Goal: Information Seeking & Learning: Find specific fact

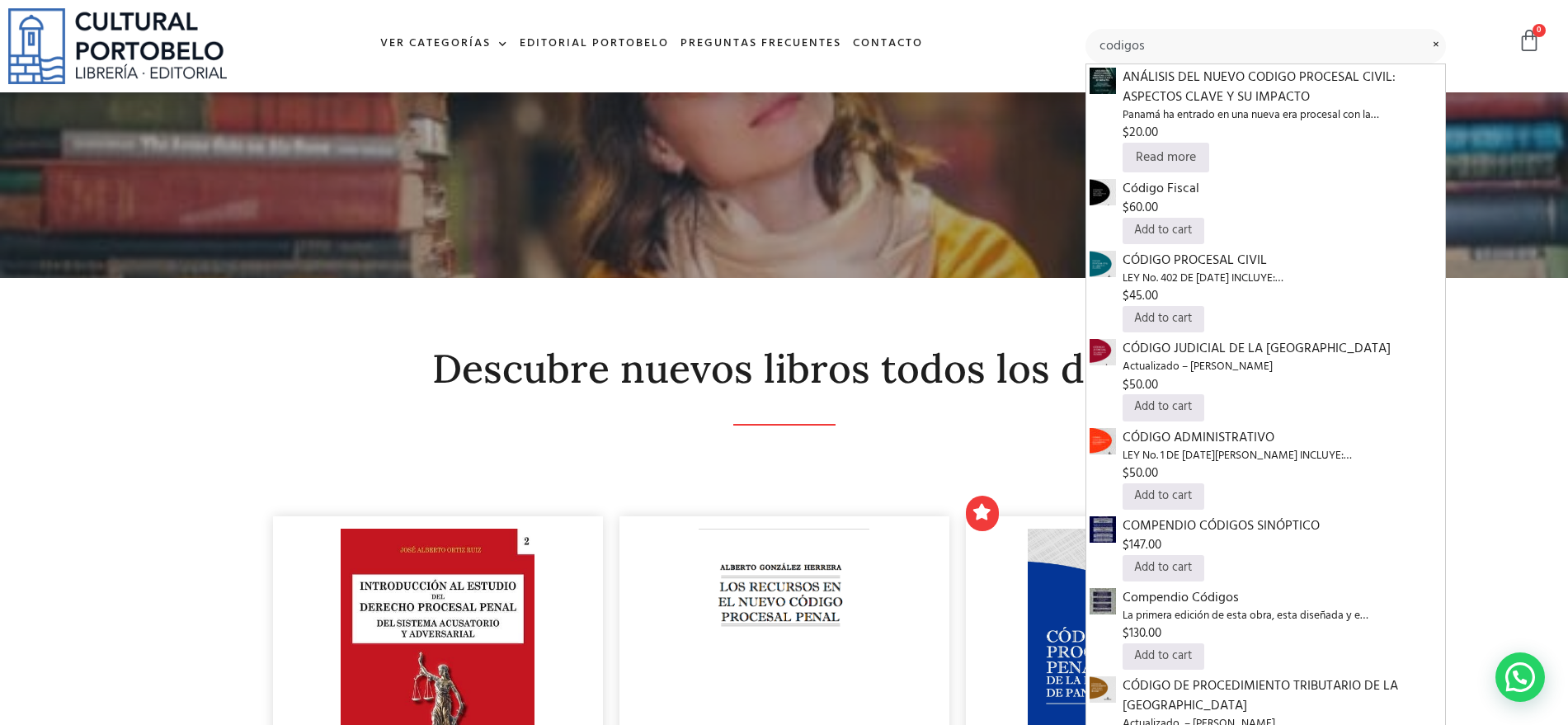
click at [1260, 35] on input "codigos" at bounding box center [1265, 45] width 361 height 34
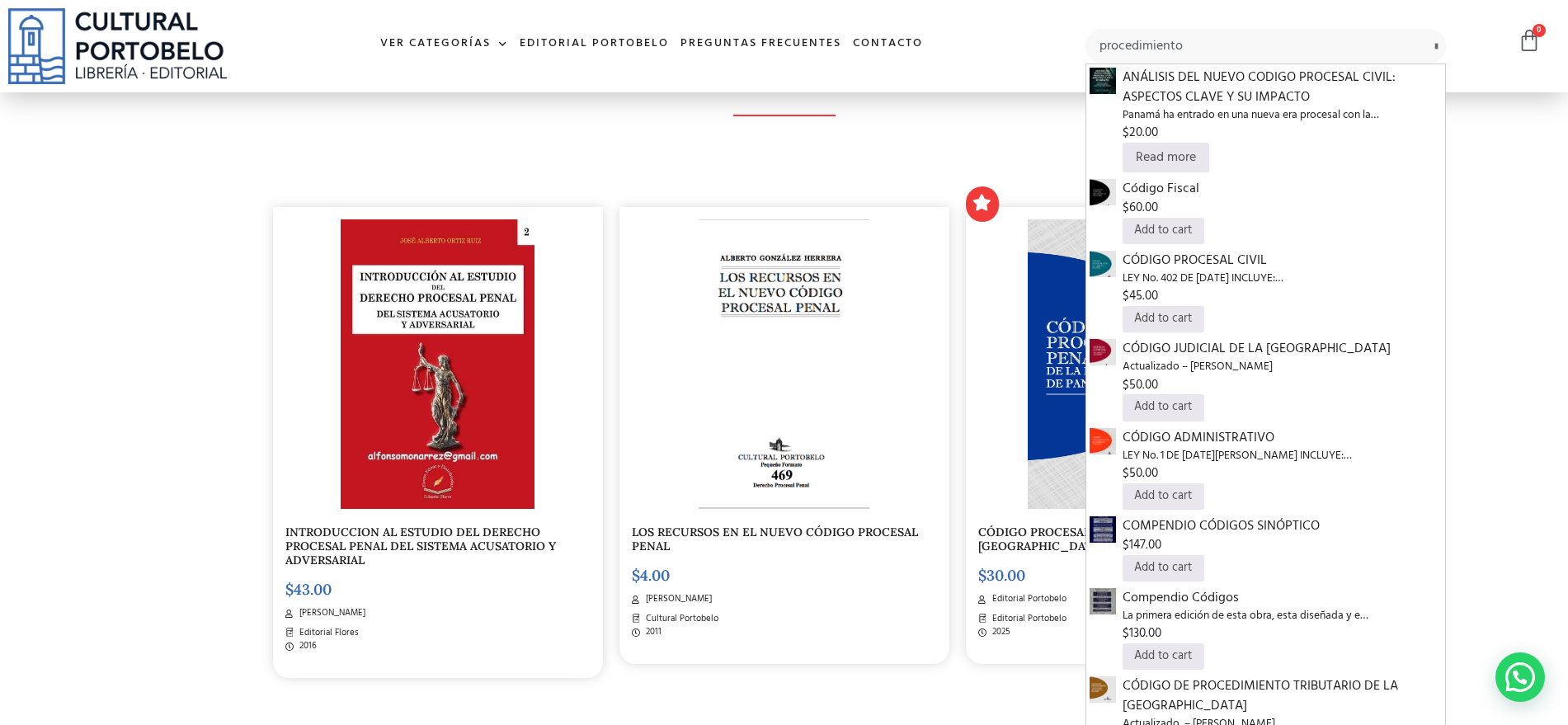
type input "procedimiento"
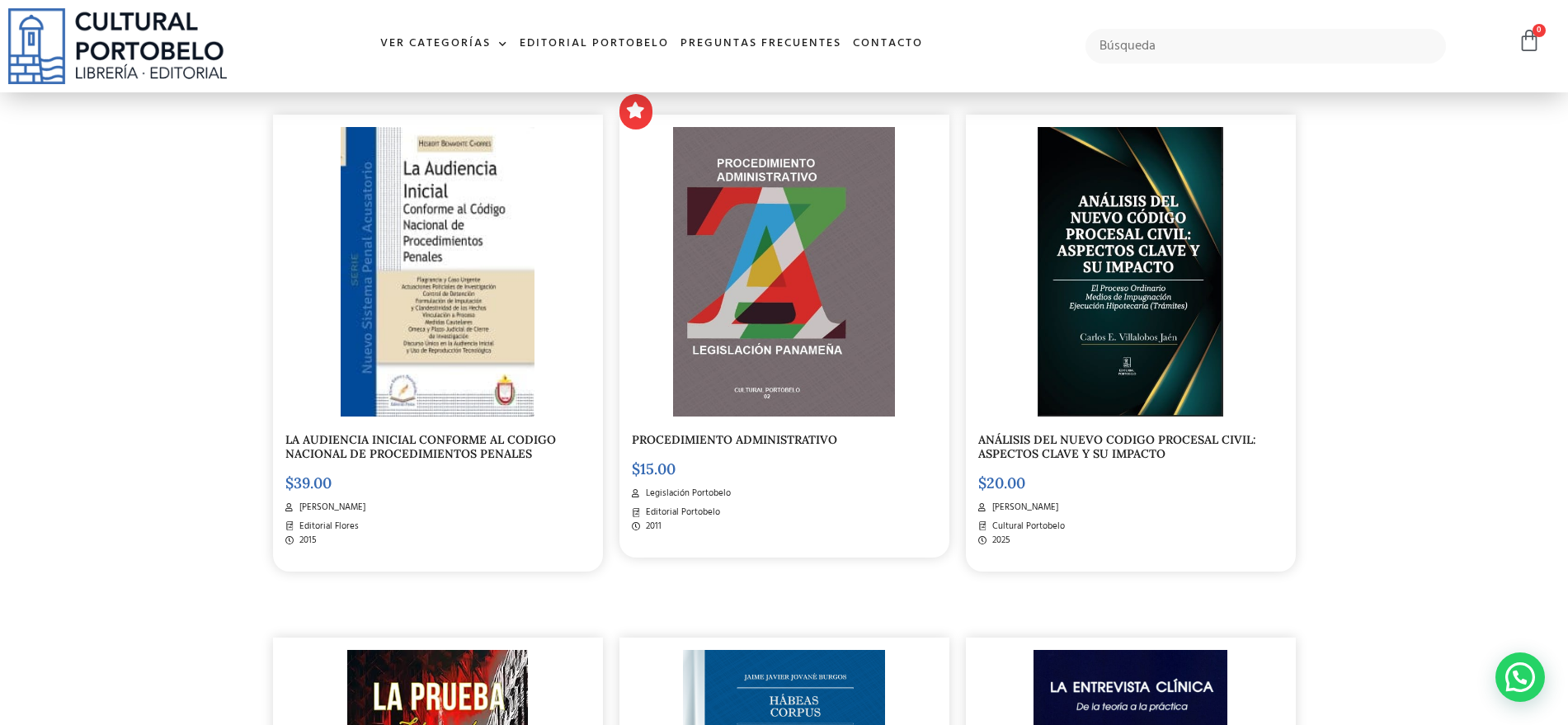
scroll to position [1339, 0]
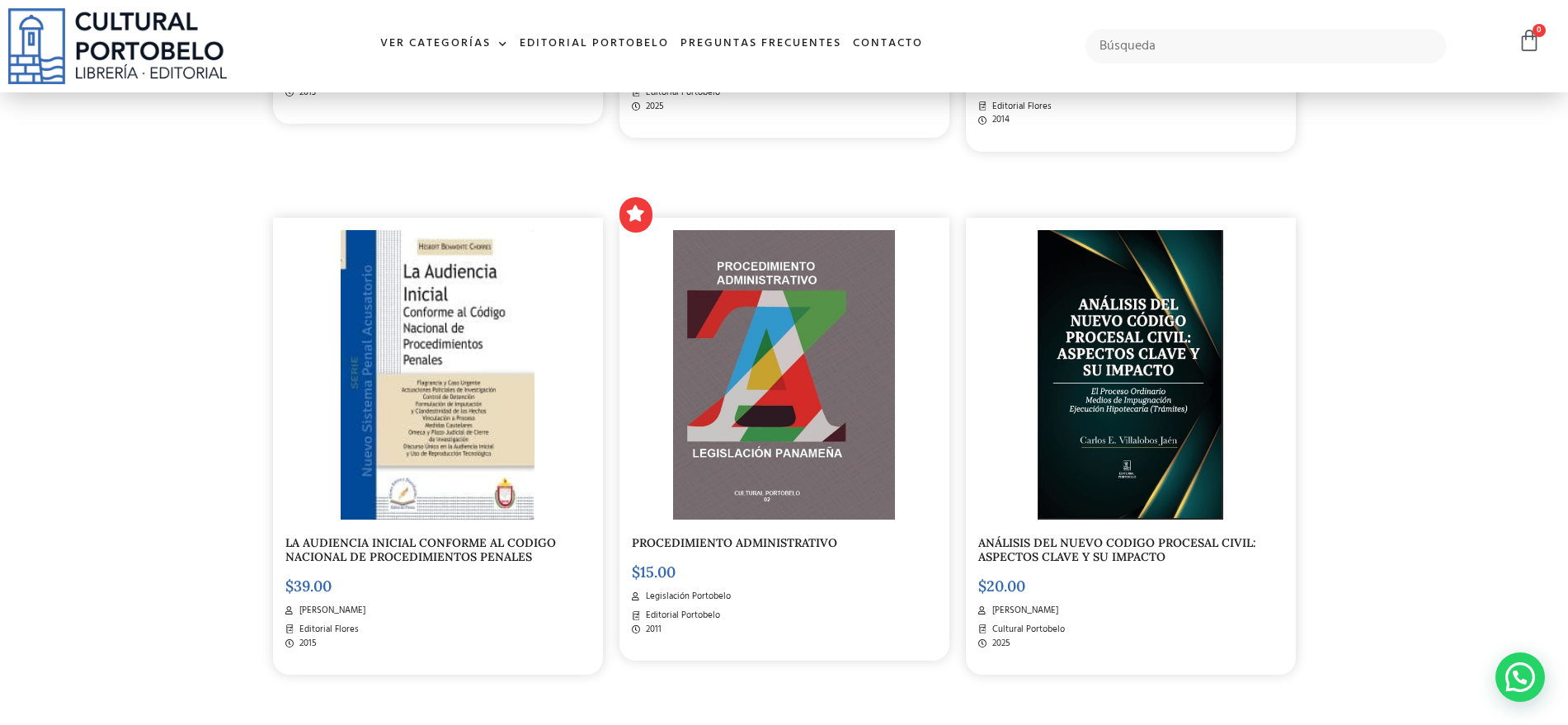
click at [1309, 391] on div "Descubre nuevos libros todos los días PROCEDIMIENTOS DE FAMILIA $ 35.00 [PERSON…" at bounding box center [784, 665] width 1056 height 3348
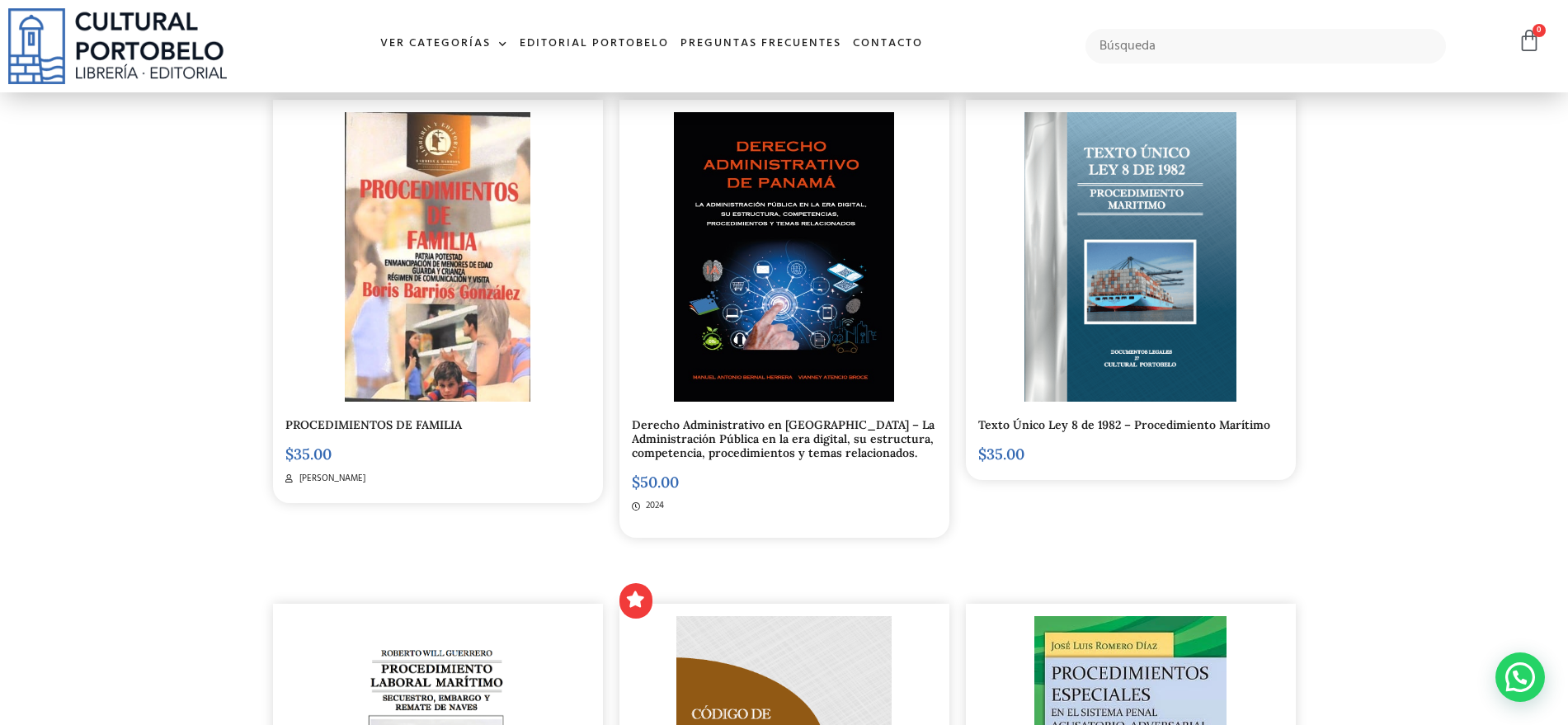
scroll to position [412, 0]
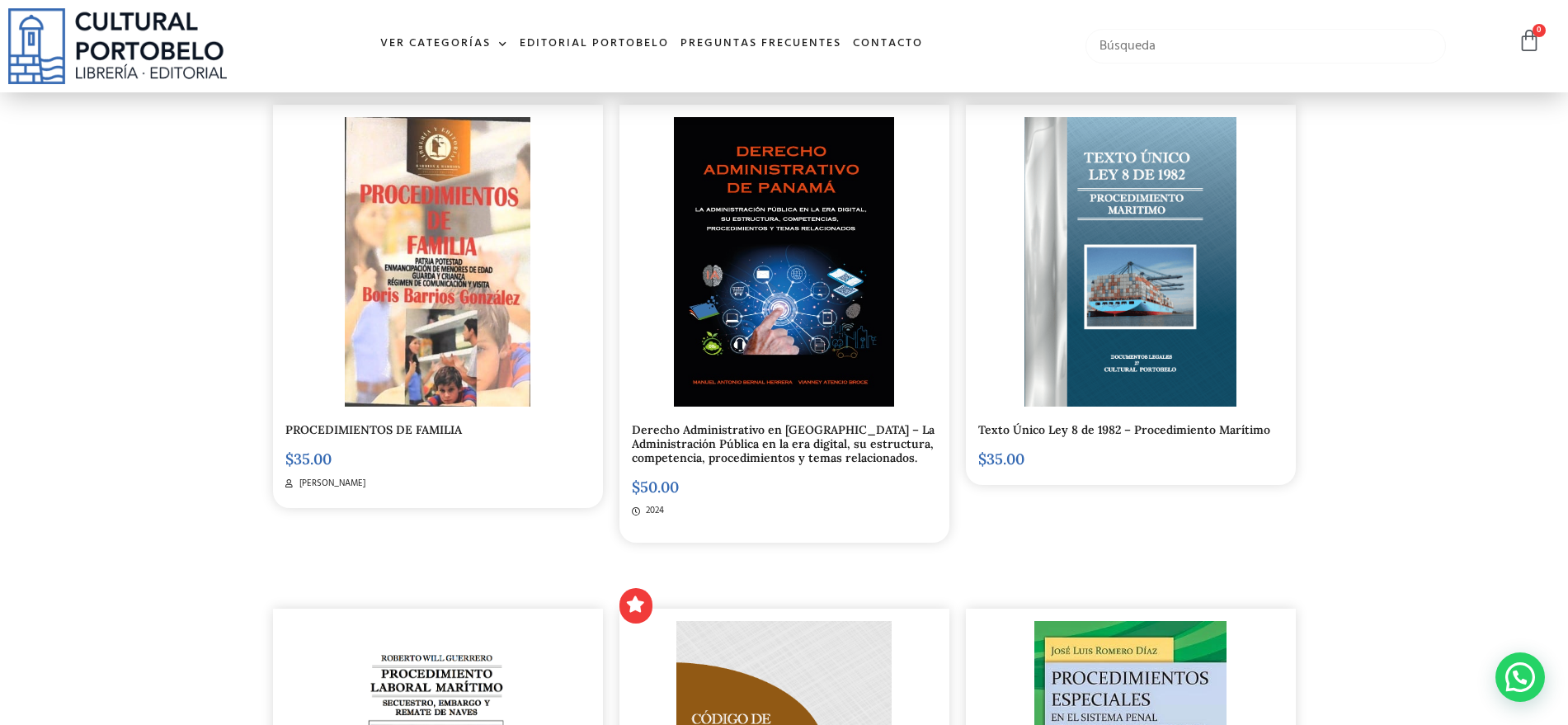
click at [1167, 44] on input "text" at bounding box center [1265, 45] width 361 height 34
type input "CODIGO PENAL"
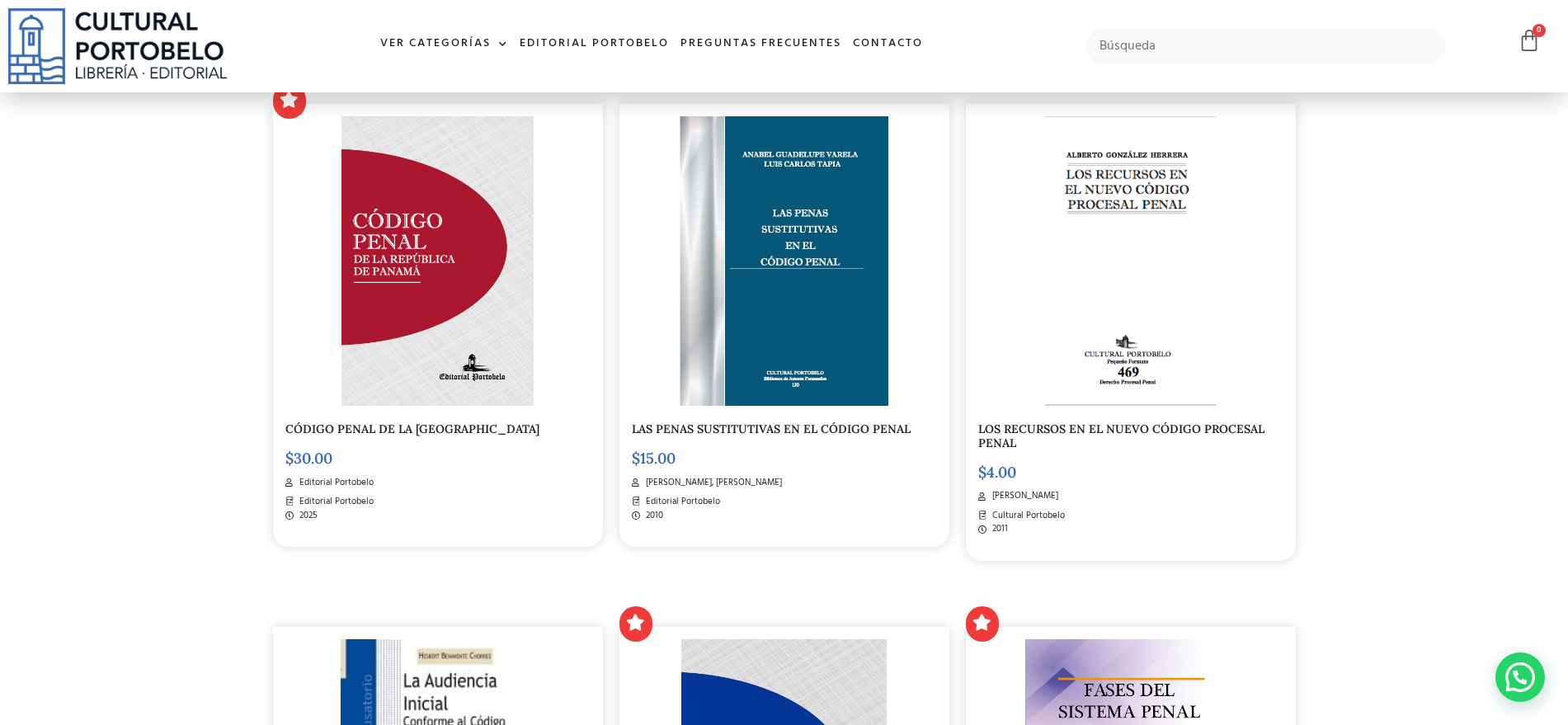
scroll to position [309, 0]
